Goal: Register for event/course

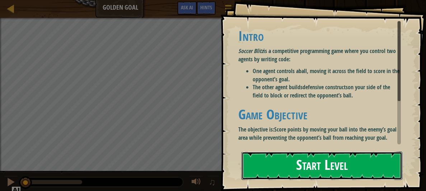
click at [288, 170] on button "Start Level" at bounding box center [321, 166] width 161 height 28
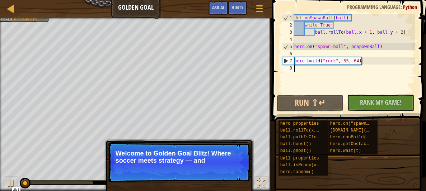
click at [349, 94] on span at bounding box center [350, 50] width 160 height 143
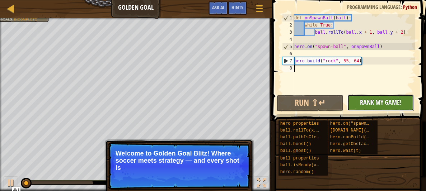
click at [354, 99] on button "No New Code to Rank Rank My Game! Submitting... Submitted for Ranking Failed to…" at bounding box center [380, 103] width 67 height 17
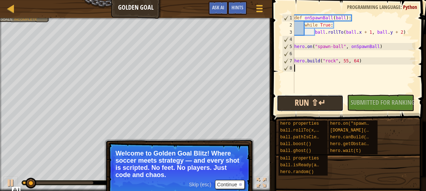
click at [323, 107] on button "Run ⇧↵" at bounding box center [310, 103] width 67 height 17
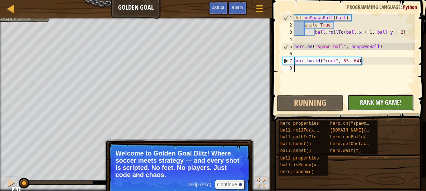
click at [357, 102] on button "No New Code to Rank Rank My Game! Submitting... Submitted for Ranking Failed to…" at bounding box center [380, 103] width 67 height 17
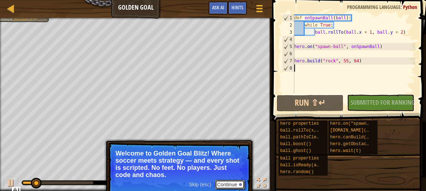
click at [221, 187] on button "Continue" at bounding box center [230, 184] width 30 height 9
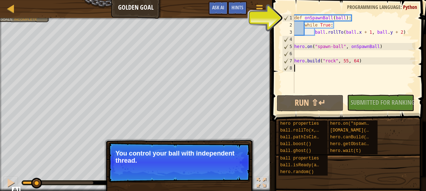
click at [243, 165] on p "Skip (esc) Continue You control your ball with independent thread." at bounding box center [179, 162] width 142 height 40
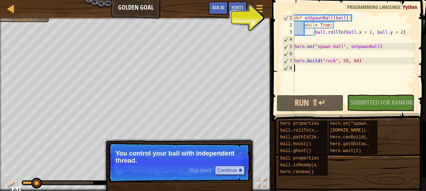
click at [243, 165] on p "Skip (esc) Continue You control your ball with independent thread." at bounding box center [179, 162] width 142 height 40
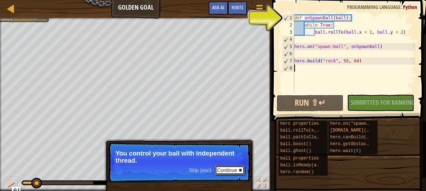
click at [240, 170] on div at bounding box center [240, 170] width 3 height 3
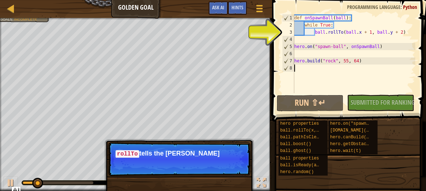
click at [240, 170] on p "Skip (esc) Continue rollTo tells the [PERSON_NAME]" at bounding box center [179, 159] width 142 height 34
click at [240, 170] on p "Skip (esc) Continue rollTo tells the ball which way to go" at bounding box center [179, 159] width 142 height 34
click at [240, 170] on p "Skip (esc) Continue rollTo tells the ball which way to go, not" at bounding box center [179, 159] width 142 height 34
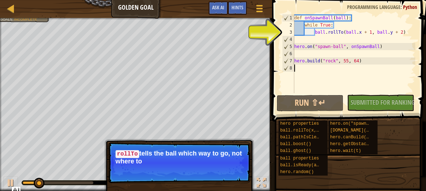
click at [240, 170] on p "Skip (esc) Continue rollTo tells the ball which way to go, not where to" at bounding box center [179, 162] width 142 height 41
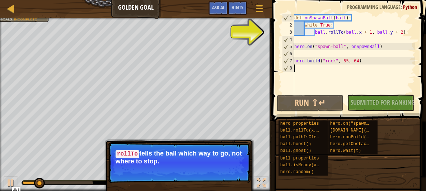
click at [240, 170] on p "Skip (esc) Continue rollTo tells the ball which way to go, not where to stop." at bounding box center [179, 162] width 142 height 41
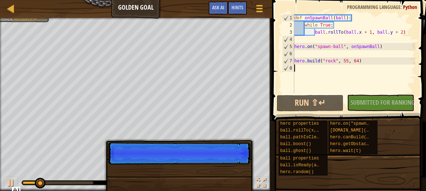
click at [240, 165] on p "Skip (esc) Continue" at bounding box center [179, 153] width 142 height 22
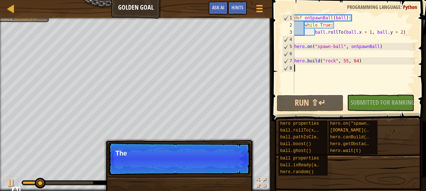
click at [240, 170] on p "Skip (esc) Continue The" at bounding box center [179, 158] width 142 height 33
click at [240, 170] on p "Skip (esc) Continue The main thre" at bounding box center [179, 158] width 142 height 33
click at [240, 170] on p "Skip (esc) Continue The main thread is" at bounding box center [179, 158] width 142 height 33
click at [240, 170] on p "Skip (esc) Continue The main thread is used" at bounding box center [179, 158] width 142 height 33
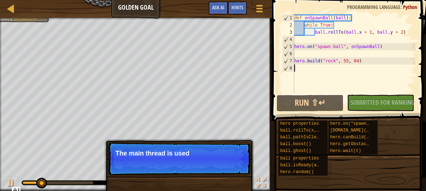
click at [240, 170] on p "Skip (esc) Continue The main thread is used" at bounding box center [179, 158] width 142 height 33
click at [240, 170] on p "Skip (esc) Continue The main thread is used for the d" at bounding box center [179, 158] width 142 height 33
click at [240, 170] on p "Skip (esc) Continue The main thread is used for the defenc" at bounding box center [179, 158] width 142 height 33
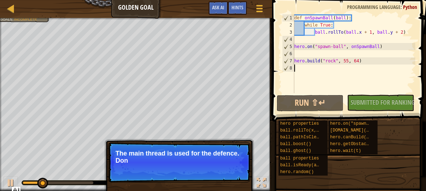
click at [240, 170] on p "Skip (esc) Continue The main thread is used for the defence. Don" at bounding box center [179, 162] width 142 height 40
click at [240, 170] on p "Skip (esc) Continue The main thread is used for the defence. Don't let t" at bounding box center [179, 162] width 142 height 40
click at [240, 170] on p "Skip (esc) Continue The main thread is used for the defence. Don't let them get" at bounding box center [179, 162] width 142 height 40
click at [240, 170] on p "Skip (esc) Continue The main thread is used for the defence. Don't let them get…" at bounding box center [179, 162] width 142 height 40
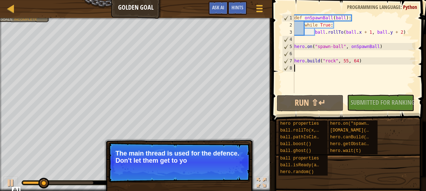
click at [240, 170] on p "Skip (esc) Continue The main thread is used for the defence. Don't let them get…" at bounding box center [179, 162] width 142 height 40
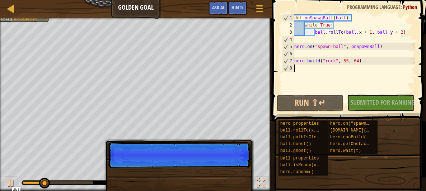
click at [240, 168] on p "Skip (esc) Continue" at bounding box center [179, 155] width 142 height 26
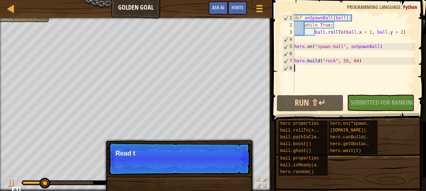
click at [240, 170] on p "Skip (esc) Continue Read t" at bounding box center [179, 158] width 142 height 33
click at [240, 170] on p "Skip (esc) Continue Read the hint" at bounding box center [179, 158] width 142 height 33
click at [240, 170] on p "Skip (esc) Continue Read the hints/ docu" at bounding box center [179, 158] width 142 height 33
click at [240, 170] on p "Skip (esc) Continue Read the hints/ documentati" at bounding box center [179, 158] width 142 height 33
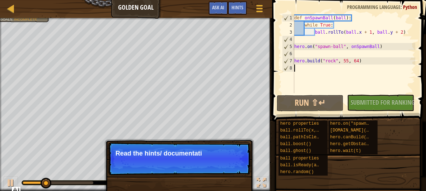
click at [240, 170] on p "Skip (esc) Continue Read the hints/ documentati" at bounding box center [179, 158] width 142 height 33
click at [240, 170] on p "Skip (esc) Continue Read the hints/ documentation to l" at bounding box center [179, 158] width 142 height 33
click at [240, 170] on p "Skip (esc) Continue Read the hints/ documentation to learn" at bounding box center [179, 158] width 142 height 33
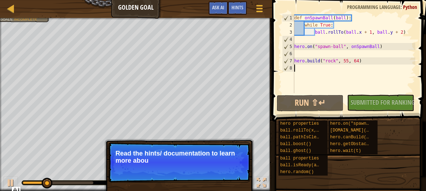
click at [240, 170] on p "Skip (esc) Continue Read the hints/ documentation to learn more abou" at bounding box center [179, 162] width 142 height 40
click at [240, 170] on p "Skip (esc) Continue Read the hints/ documentation to learn more about the" at bounding box center [179, 162] width 142 height 40
click at [240, 170] on div at bounding box center [240, 170] width 3 height 3
click at [240, 170] on div "♫" at bounding box center [136, 181] width 272 height 22
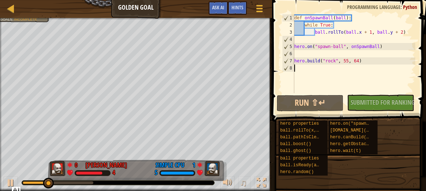
click at [240, 170] on div "♫" at bounding box center [136, 181] width 272 height 22
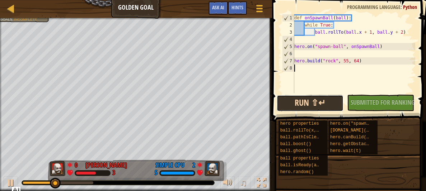
click at [312, 99] on button "Run ⇧↵" at bounding box center [310, 103] width 67 height 17
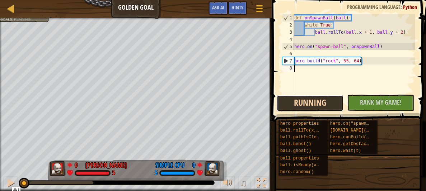
click at [312, 99] on button "Running" at bounding box center [310, 103] width 67 height 17
type textarea "h"
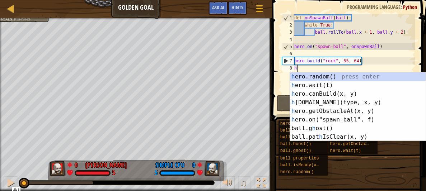
scroll to position [3, 0]
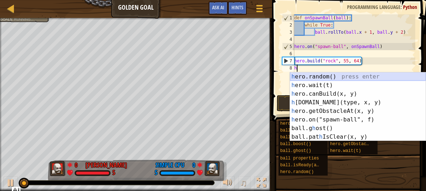
click at [323, 77] on div "h ero.random() press enter h ero.wait(t) press enter h ero.canBuild(x, y) press…" at bounding box center [358, 115] width 136 height 86
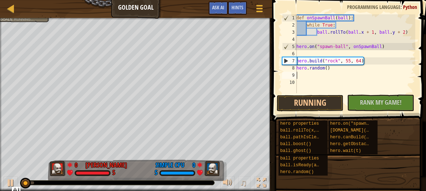
type textarea "b"
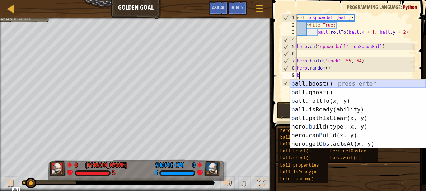
click at [321, 81] on div "b all.boost() press enter b all.ghost() press enter b all.rollTo(x, y) press en…" at bounding box center [358, 123] width 136 height 86
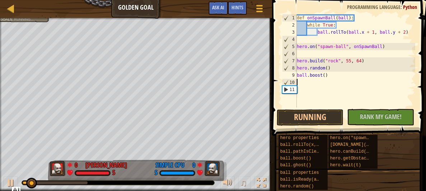
type textarea "b"
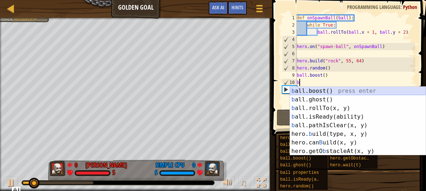
click at [319, 89] on div "b all.boost() press enter b all.ghost() press enter b all.rollTo(x, y) press en…" at bounding box center [358, 130] width 136 height 86
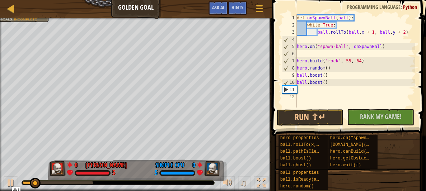
type textarea "b"
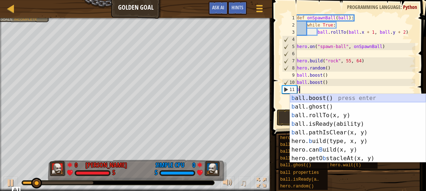
click at [316, 97] on div "b all.boost() press enter b all.ghost() press enter b all.rollTo(x, y) press en…" at bounding box center [358, 137] width 136 height 86
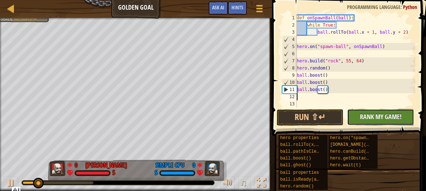
click at [377, 124] on button "No New Code to Rank Rank My Game! Submitting... Submitted for Ranking Failed to…" at bounding box center [380, 117] width 67 height 17
click at [377, 124] on div "No New Code to Rank Rank My Game! Submitting... Submitted for Ranking Failed to…" at bounding box center [376, 117] width 67 height 17
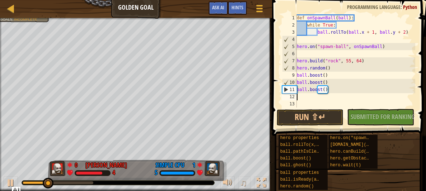
click at [326, 71] on div "def onSpawnBall ( ball ) : while True : ball . rollTo ( ball . x + 1 , ball . y…" at bounding box center [355, 68] width 120 height 108
click at [327, 70] on div "def onSpawnBall ( ball ) : while True : ball . rollTo ( ball . x + 1 , ball . y…" at bounding box center [355, 60] width 120 height 93
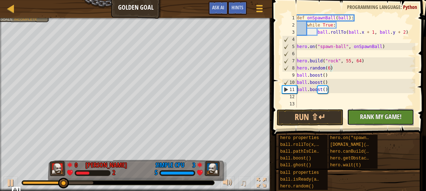
click at [376, 113] on span "Rank My Game!" at bounding box center [381, 116] width 42 height 9
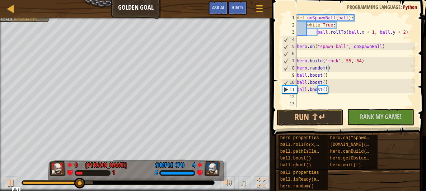
click at [331, 75] on div "def onSpawnBall ( ball ) : while True : ball . rollTo ( ball . x + 1 , ball . y…" at bounding box center [355, 68] width 120 height 108
type textarea "ball.boost()"
click at [330, 87] on div "def onSpawnBall ( ball ) : while True : ball . rollTo ( ball . x + 1 , ball . y…" at bounding box center [355, 68] width 120 height 108
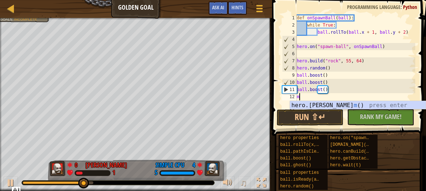
type textarea "m"
click at [338, 103] on div "hero.[PERSON_NAME] () press enter" at bounding box center [358, 114] width 136 height 26
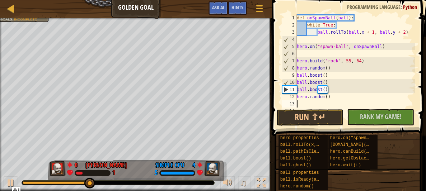
type textarea "m"
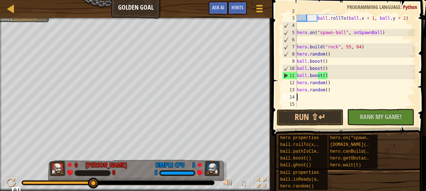
scroll to position [21, 0]
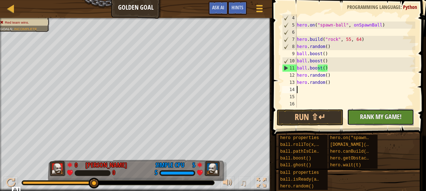
click at [352, 113] on button "No New Code to Rank Rank My Game! Submitting... Submitted for Ranking Failed to…" at bounding box center [380, 117] width 67 height 17
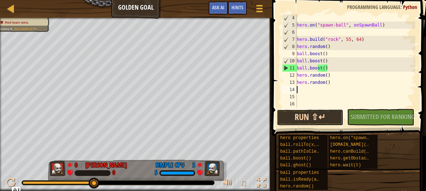
click at [321, 111] on button "Run ⇧↵" at bounding box center [310, 117] width 67 height 17
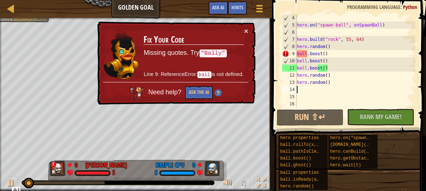
click at [307, 50] on div "hero . on ( "spawn-ball" , onSpawnBall ) hero . build ( "rock" , 55 , 64 ) hero…" at bounding box center [355, 68] width 120 height 108
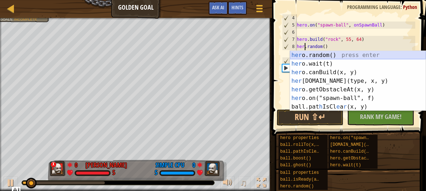
click at [311, 54] on div "her o.random() press enter her o.wait(t) press enter her o.canBuild(x, y) press…" at bounding box center [358, 89] width 136 height 77
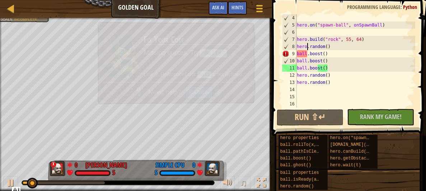
click at [312, 54] on div "hero . on ( "spawn-ball" , onSpawnBall ) hero . build ( "rock" , 55 , 64 ) hero…" at bounding box center [355, 68] width 120 height 108
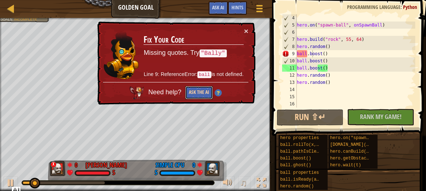
click at [201, 93] on button "Ask the AI" at bounding box center [199, 92] width 28 height 13
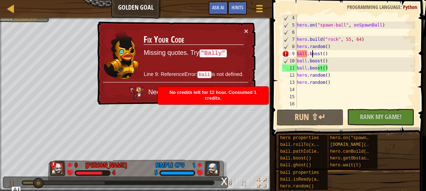
click at [328, 52] on div "hero . on ( "spawn-ball" , onSpawnBall ) hero . build ( "rock" , 55 , 64 ) hero…" at bounding box center [355, 68] width 120 height 108
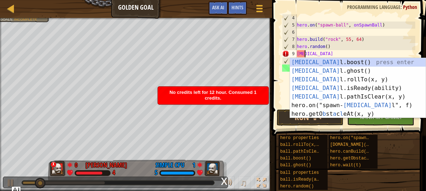
type textarea "b"
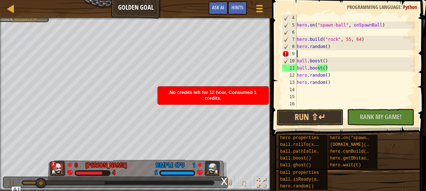
type textarea "hero.random()"
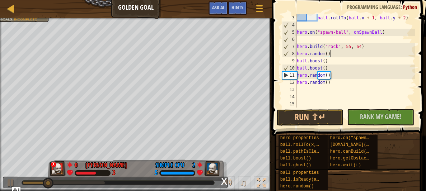
click at [315, 91] on div "ball . rollTo ( ball . x + 1 , ball . y + 2 ) hero . on ( "spawn-ball" , onSpaw…" at bounding box center [355, 68] width 120 height 108
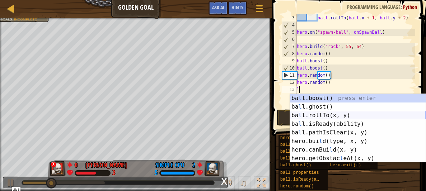
click at [314, 118] on div "ba l l.boost() press enter ba l l.ghost() press enter ba l l.rollTo(x, y) press…" at bounding box center [358, 137] width 136 height 86
type textarea "ball.rollTo(ball.x + 1, ball.y)"
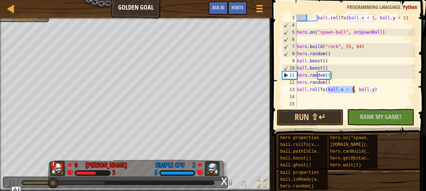
click at [323, 102] on div "ball . rollTo ( ball . x + 1 , ball . y + 2 ) hero . on ( "spawn-ball" , onSpaw…" at bounding box center [355, 68] width 120 height 108
click at [323, 95] on div "ball . rollTo ( ball . x + 1 , ball . y + 2 ) hero . on ( "spawn-ball" , onSpaw…" at bounding box center [355, 68] width 120 height 108
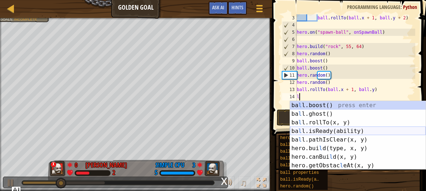
click at [325, 127] on div "ba l l.boost() press enter ba l l.ghost() press enter ba l l.rollTo(x, y) press…" at bounding box center [358, 144] width 136 height 86
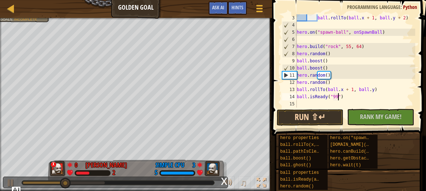
scroll to position [3, 3]
type textarea "ball.isReady("999")"
click at [357, 114] on button "No New Code to Rank Rank My Game! Submitting... Submitted for Ranking Failed to…" at bounding box center [380, 117] width 67 height 17
click at [369, 113] on div "No New Code to Rank Rank My Game! Submitting... Submitted for Ranking Failed to…" at bounding box center [376, 117] width 67 height 17
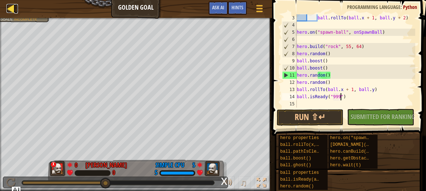
click at [11, 5] on div at bounding box center [10, 8] width 9 height 9
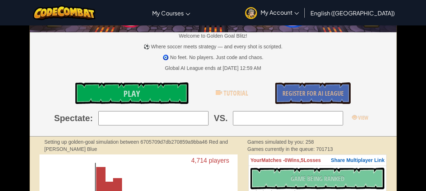
scroll to position [90, 0]
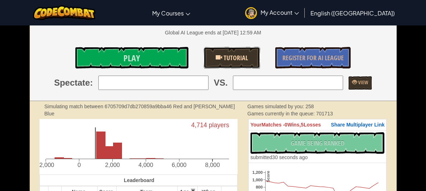
click at [234, 57] on span "Tutorial" at bounding box center [235, 57] width 26 height 9
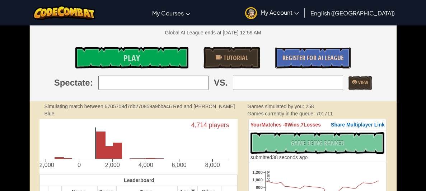
click at [325, 48] on link "Register for AI League" at bounding box center [312, 58] width 75 height 22
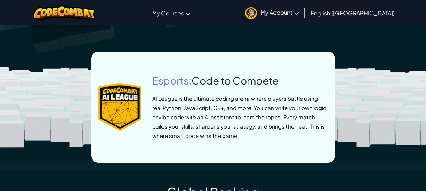
scroll to position [317, 0]
